Goal: Task Accomplishment & Management: Manage account settings

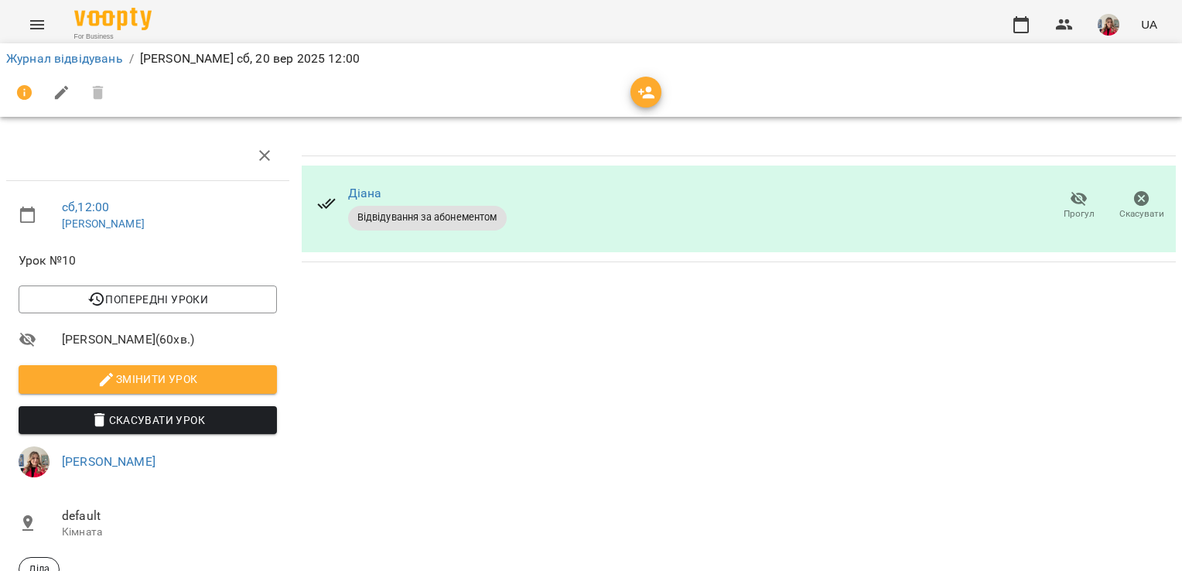
scroll to position [57, 0]
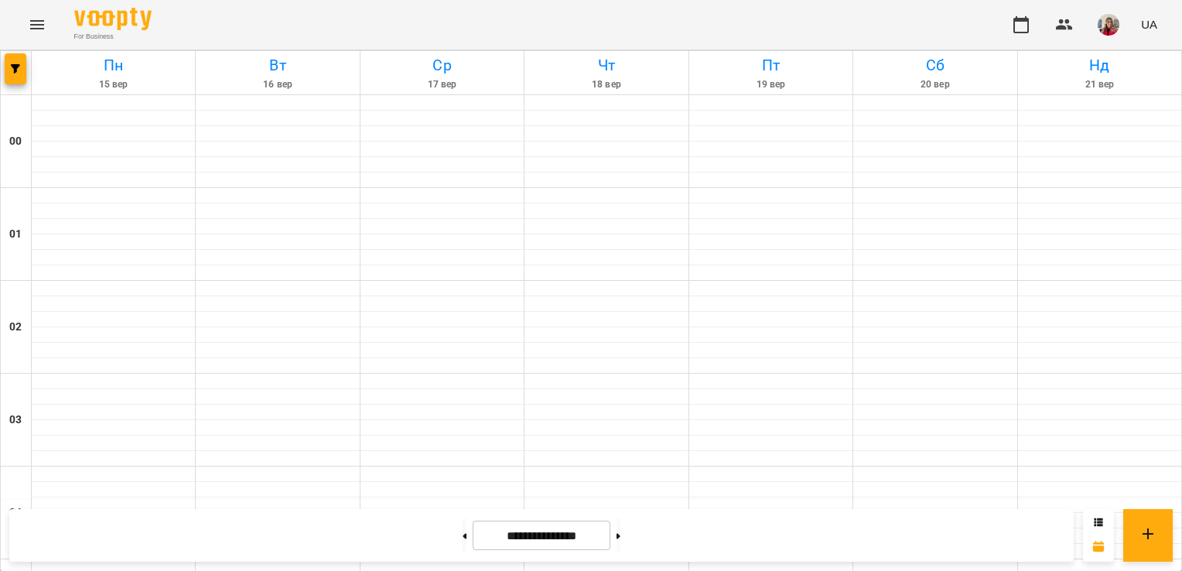
scroll to position [1015, 0]
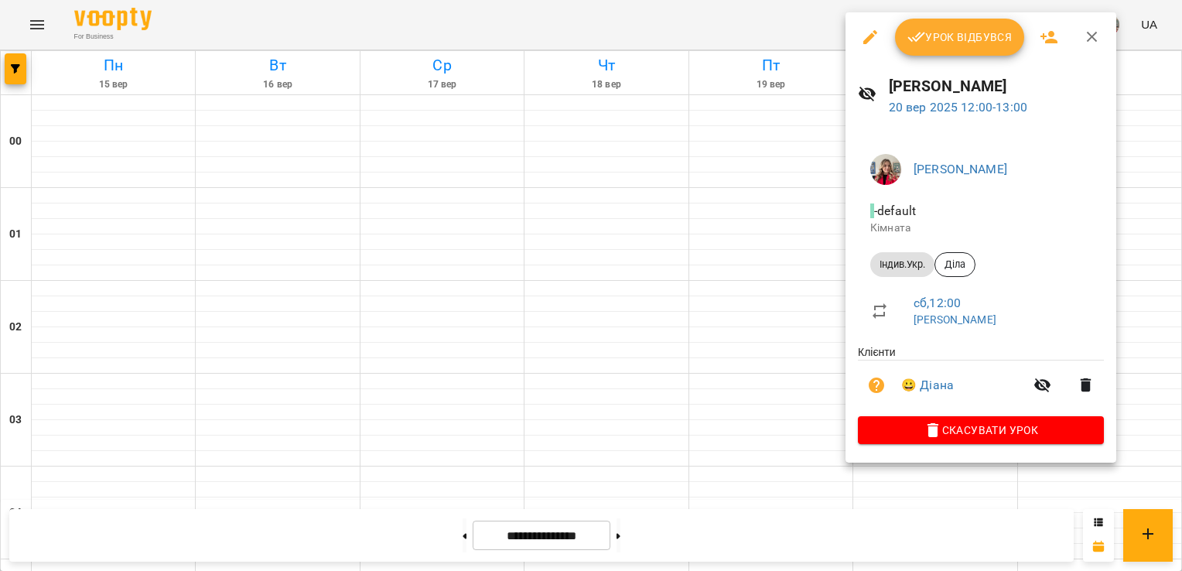
click at [935, 38] on span "Урок відбувся" at bounding box center [960, 37] width 105 height 19
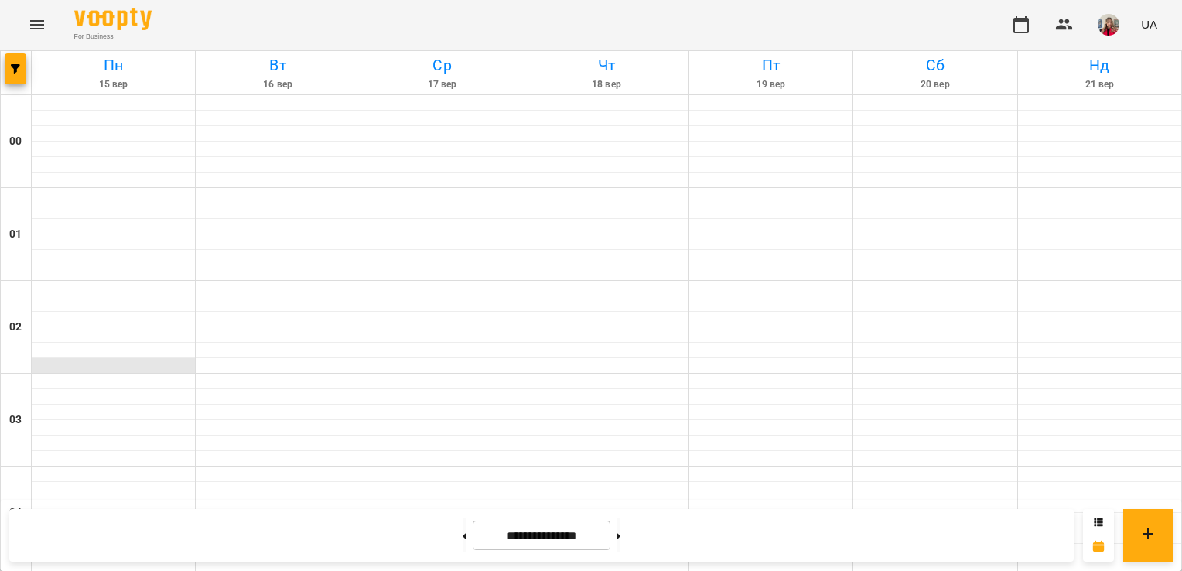
scroll to position [1071, 0]
